Goal: Information Seeking & Learning: Check status

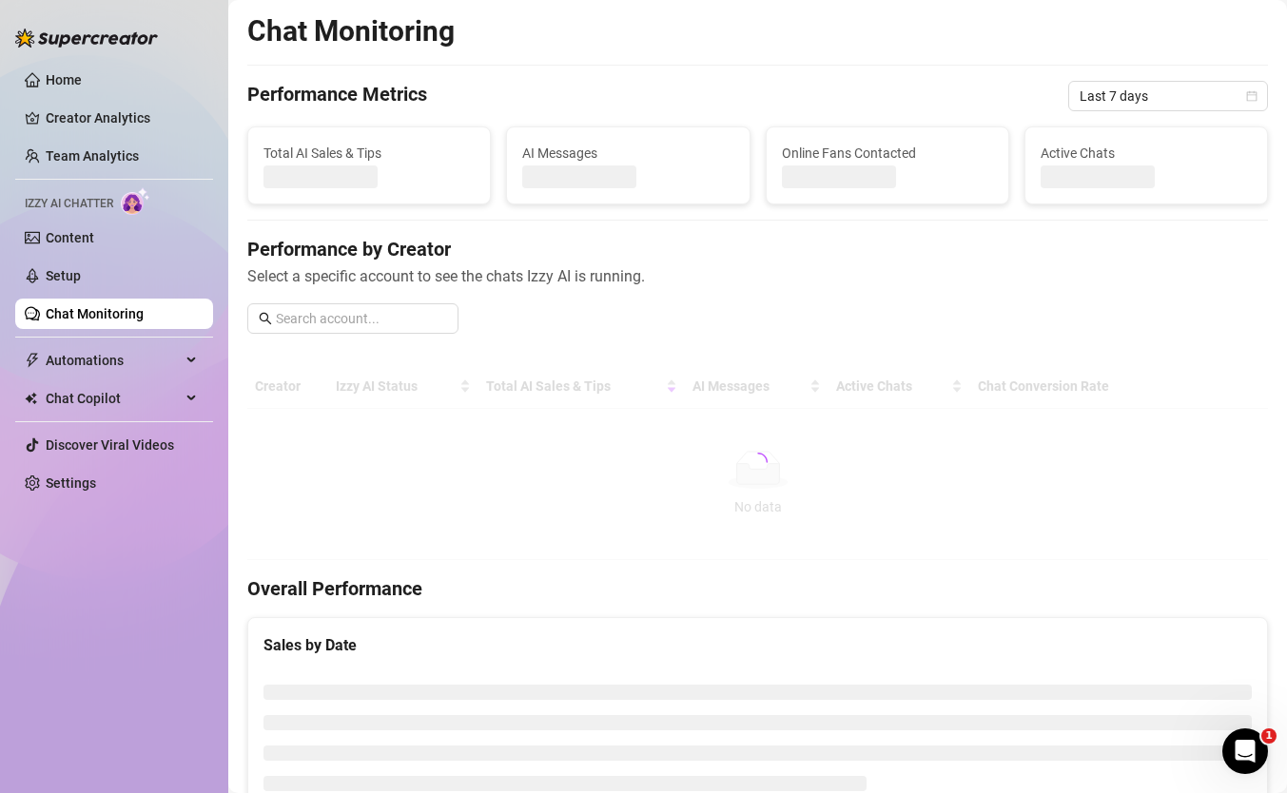
click at [611, 217] on div "Chat Monitoring Performance Metrics Last 7 days Total AI Sales & Tips AI Messag…" at bounding box center [757, 584] width 1020 height 1143
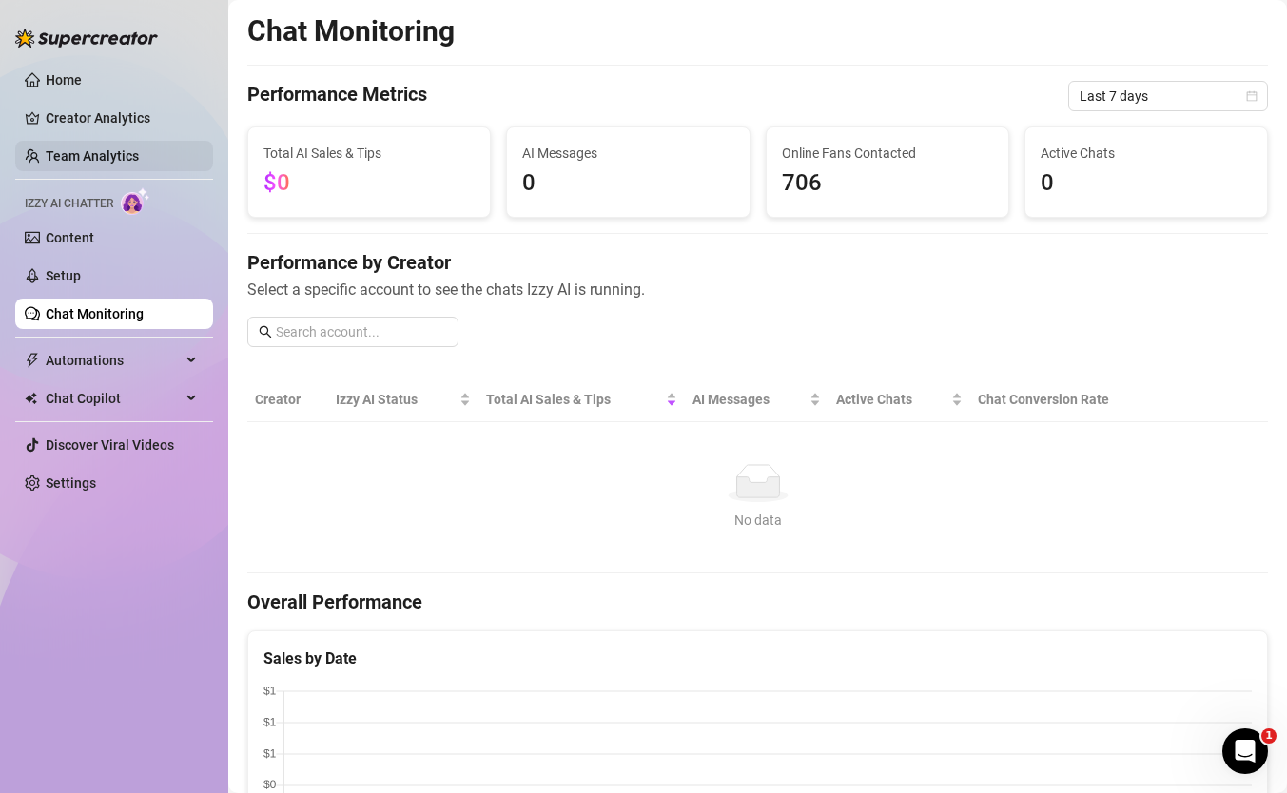
click at [139, 164] on link "Team Analytics" at bounding box center [92, 155] width 93 height 15
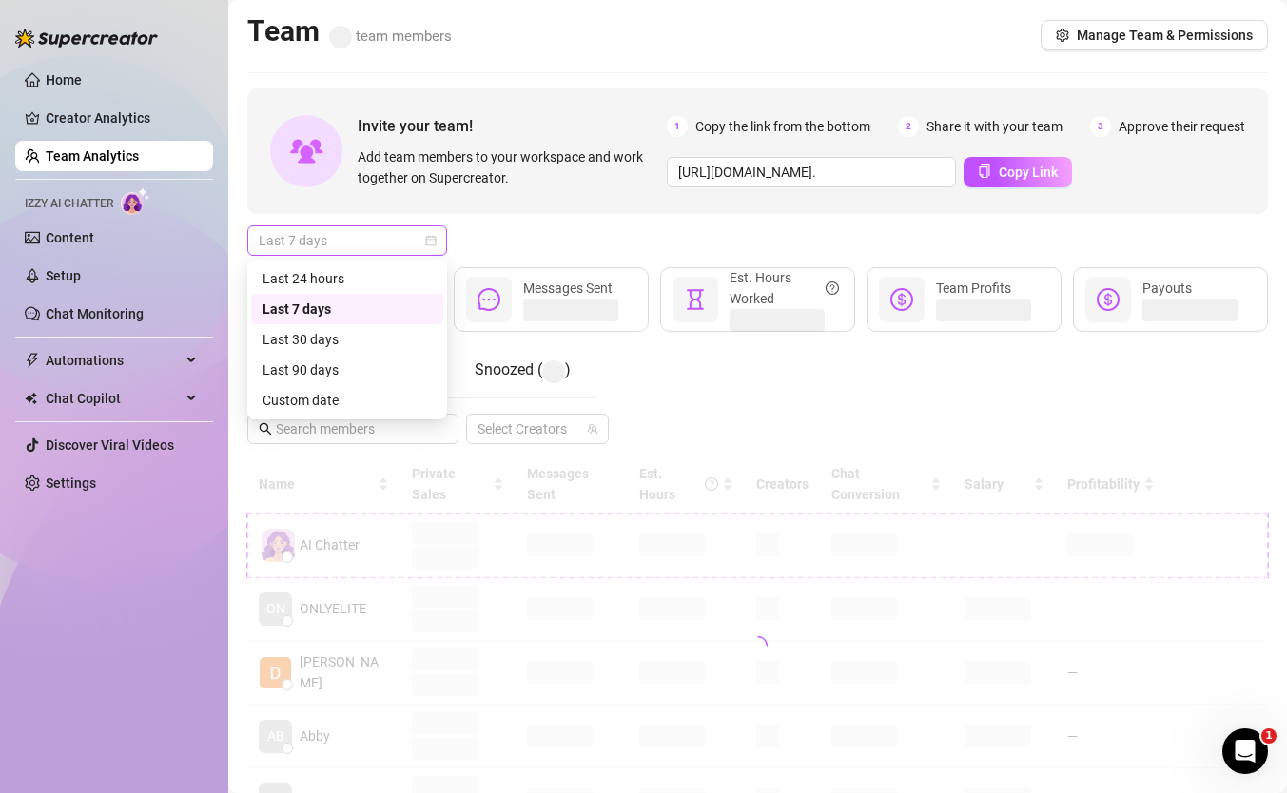
click at [333, 238] on span "Last 7 days" at bounding box center [347, 240] width 177 height 29
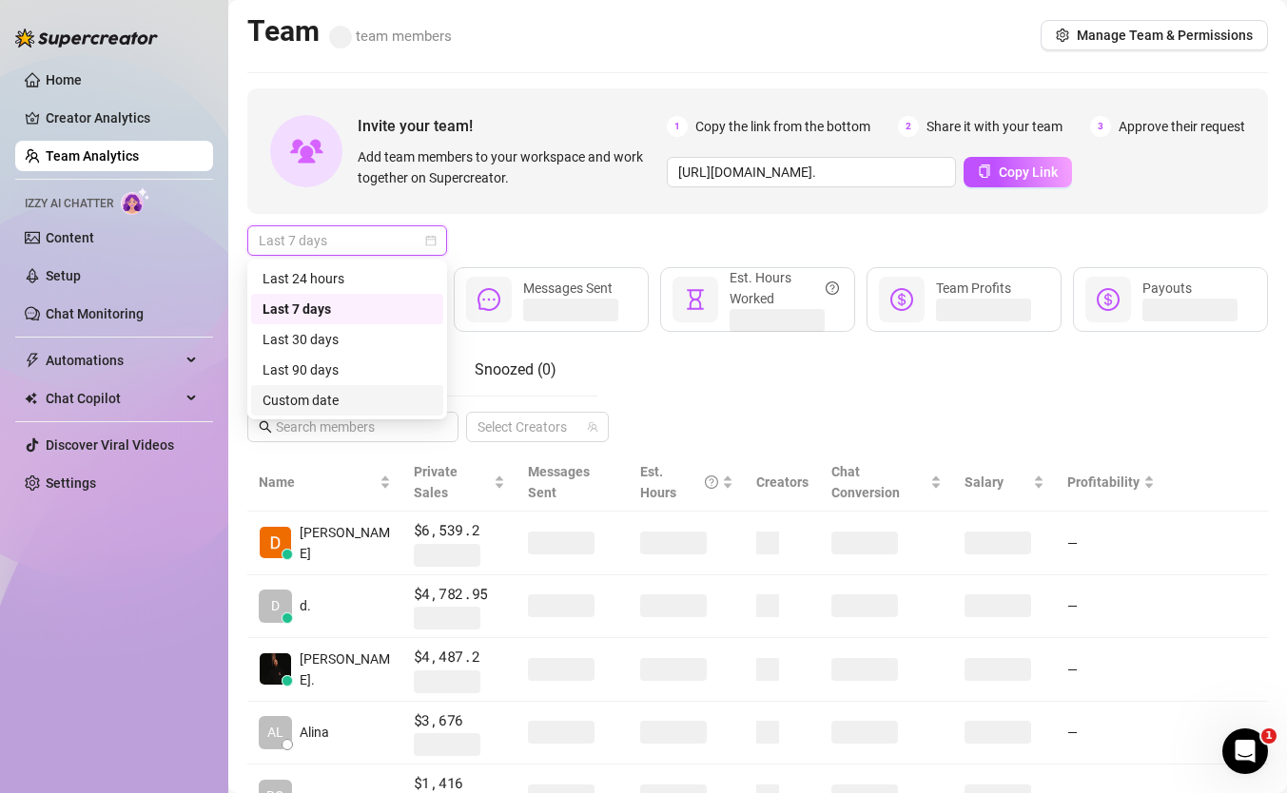
click at [341, 407] on div "Custom date" at bounding box center [346, 400] width 169 height 21
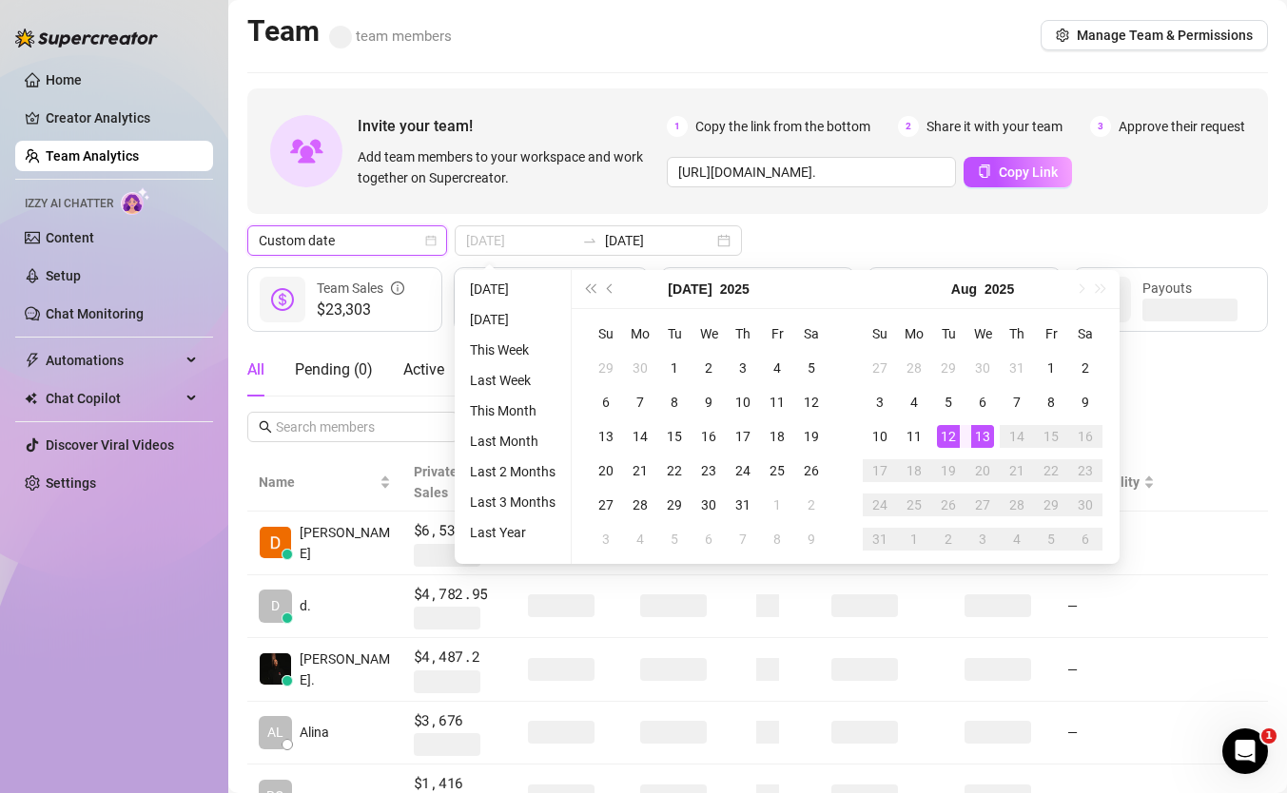
type input "[DATE]"
click at [966, 437] on td "13" at bounding box center [982, 436] width 34 height 34
click at [977, 438] on div "13" at bounding box center [982, 436] width 23 height 23
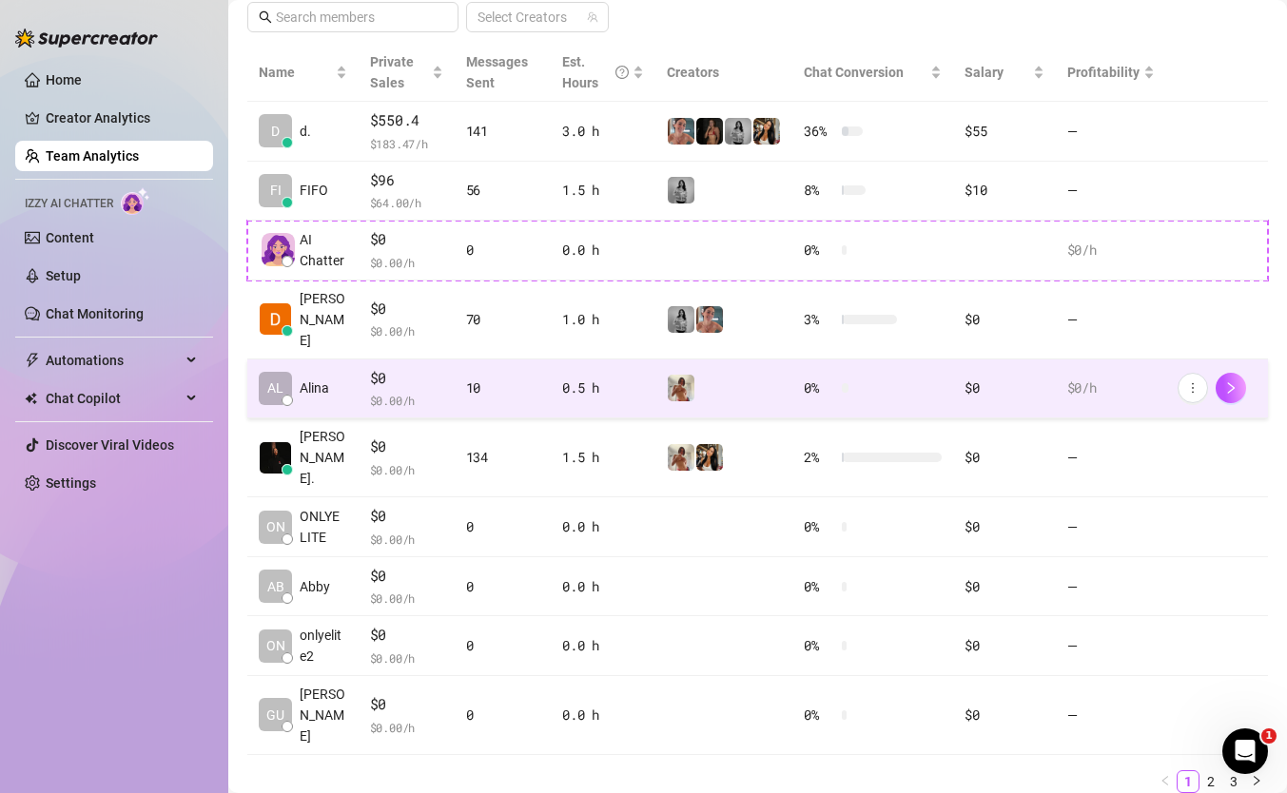
scroll to position [443, 0]
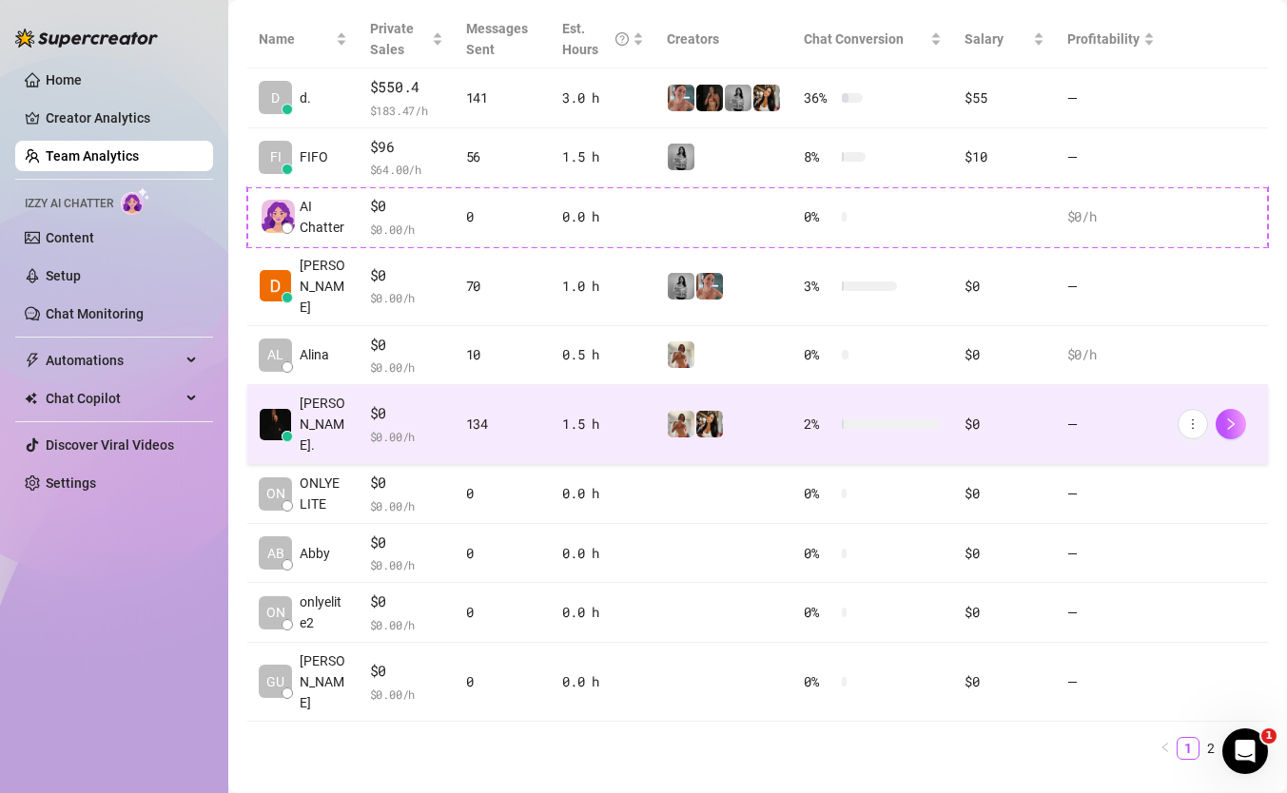
click at [595, 435] on td "1.5 h" at bounding box center [603, 424] width 105 height 79
